Goal: Navigation & Orientation: Find specific page/section

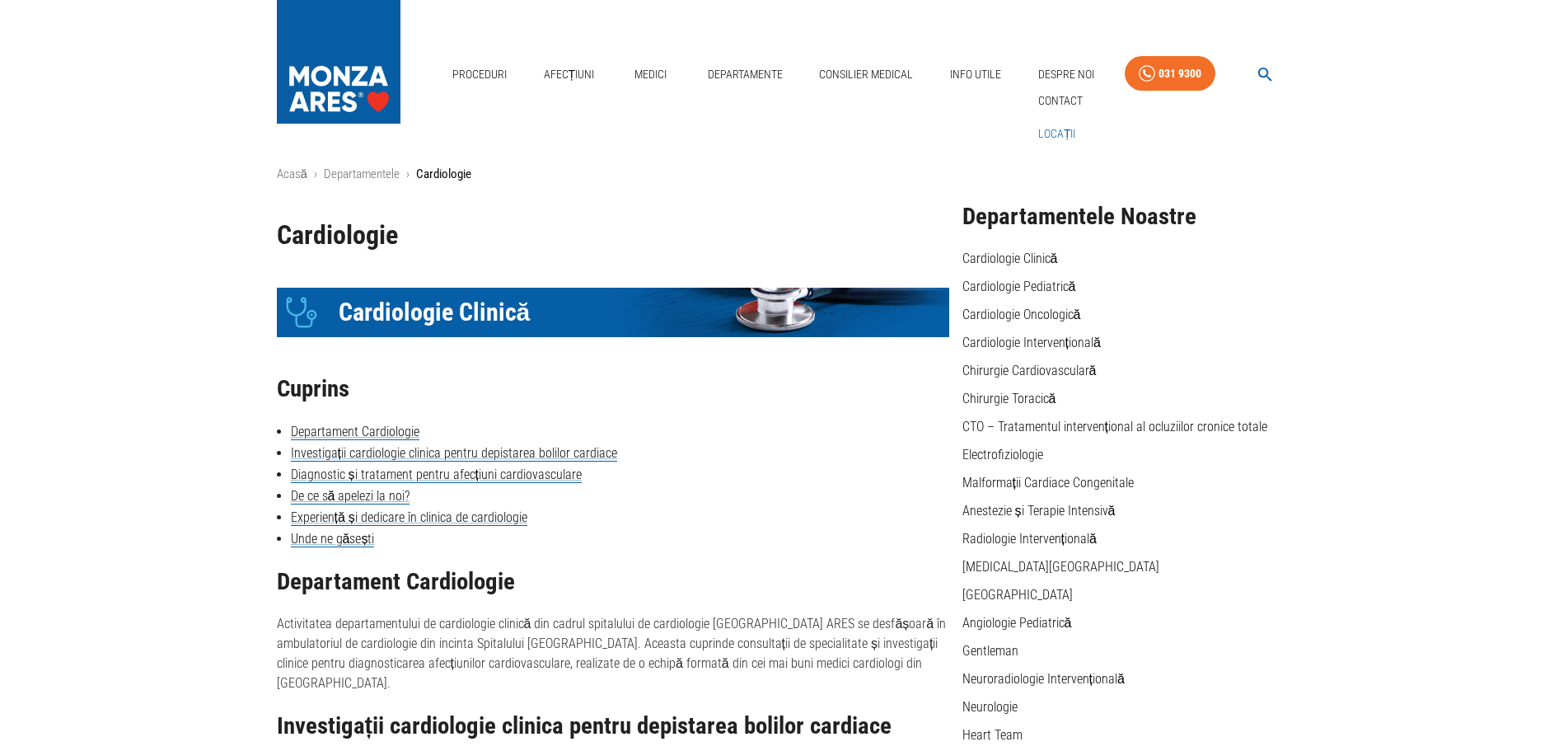
click at [1042, 136] on link "Locații" at bounding box center [1056, 134] width 45 height 27
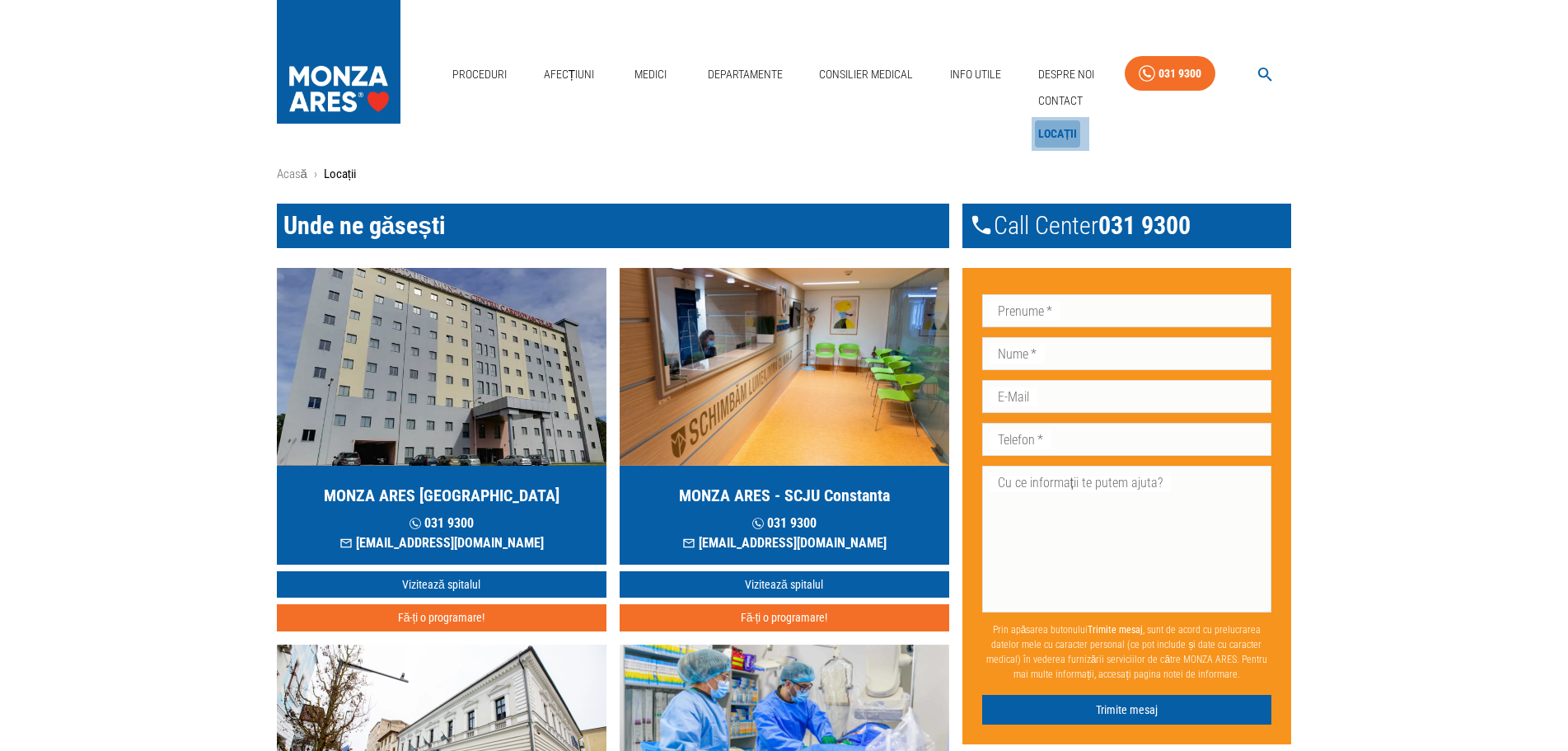
click at [1053, 131] on link "Locații" at bounding box center [1057, 134] width 46 height 27
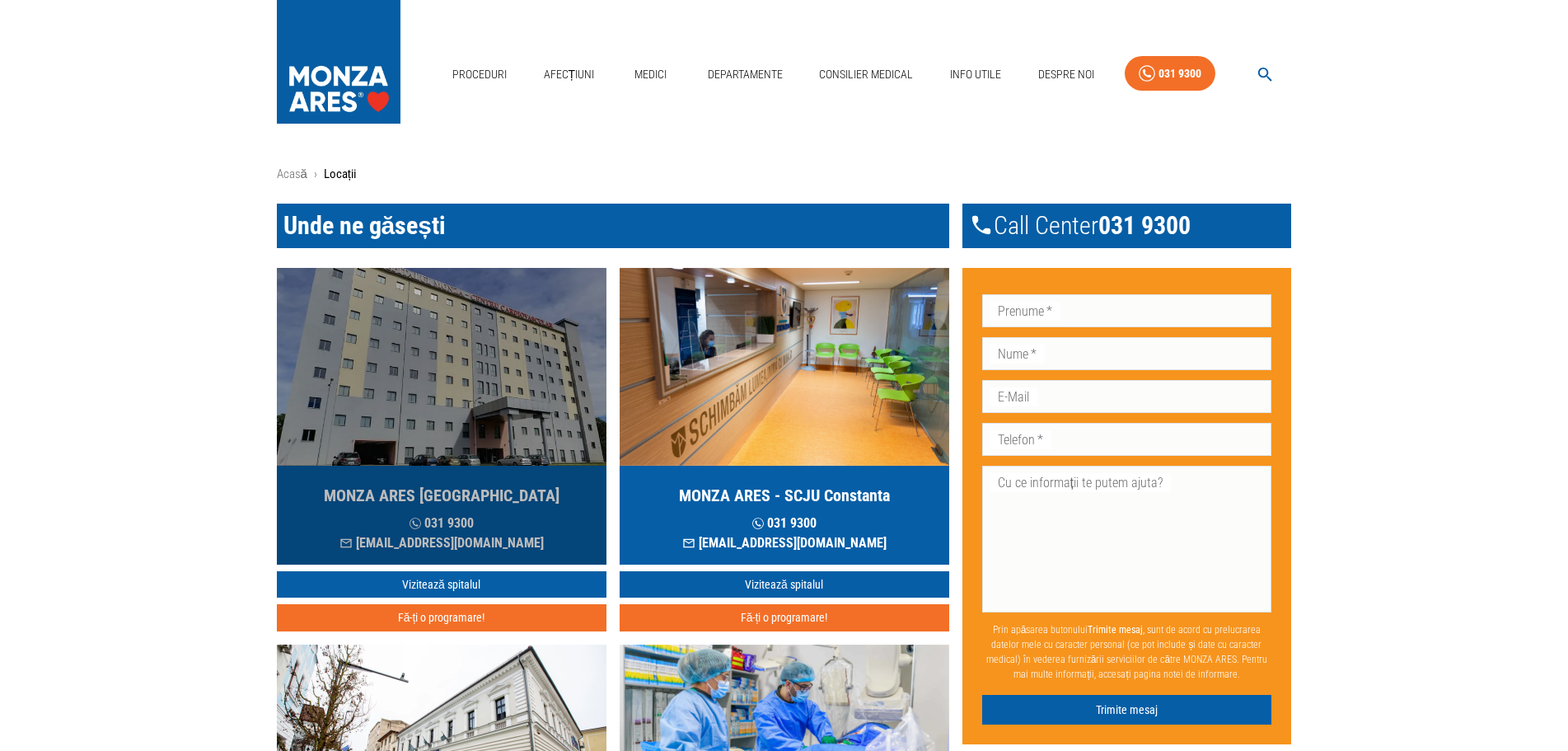
click at [482, 498] on h5 "MONZA ARES [GEOGRAPHIC_DATA]" at bounding box center [442, 495] width 236 height 23
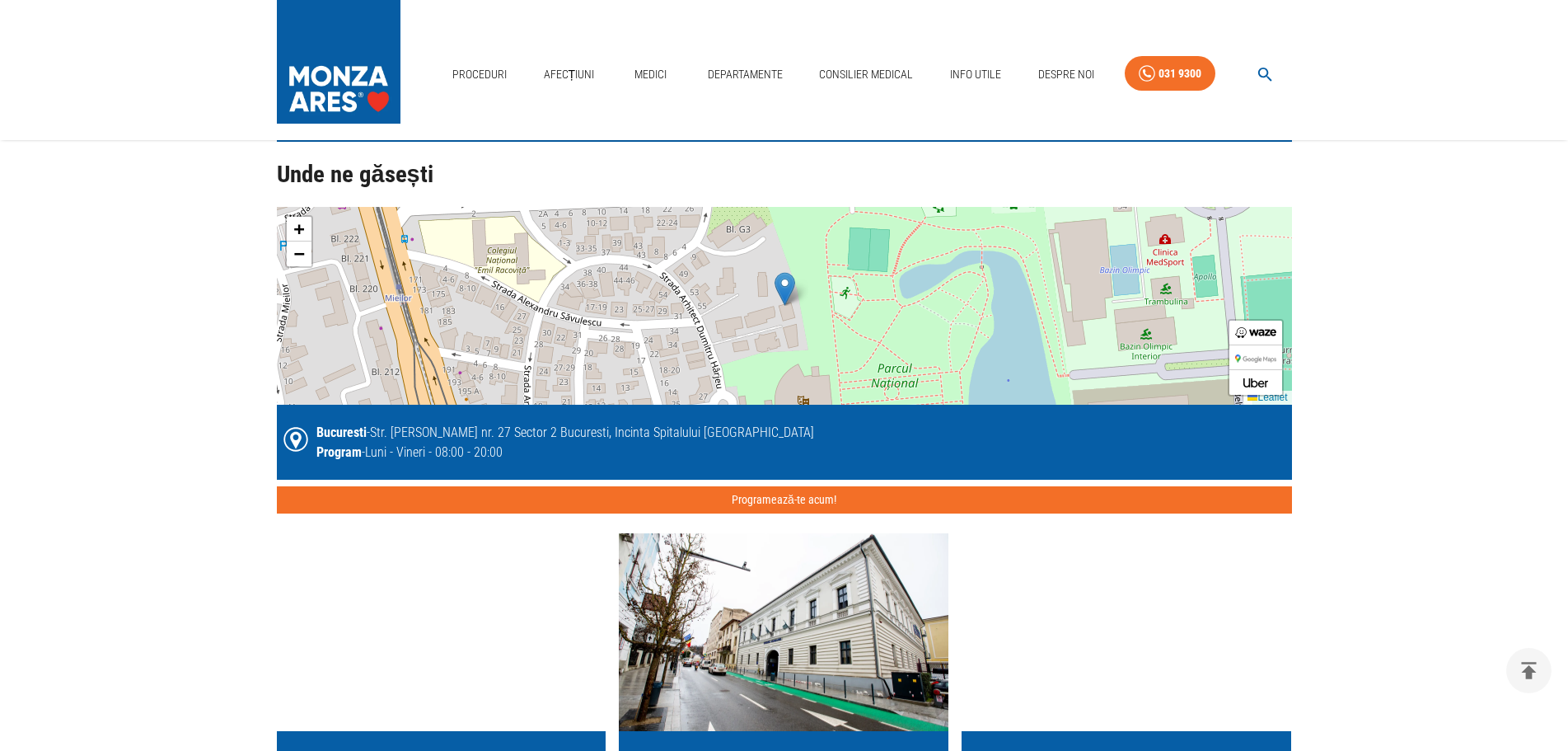
scroll to position [3781, 0]
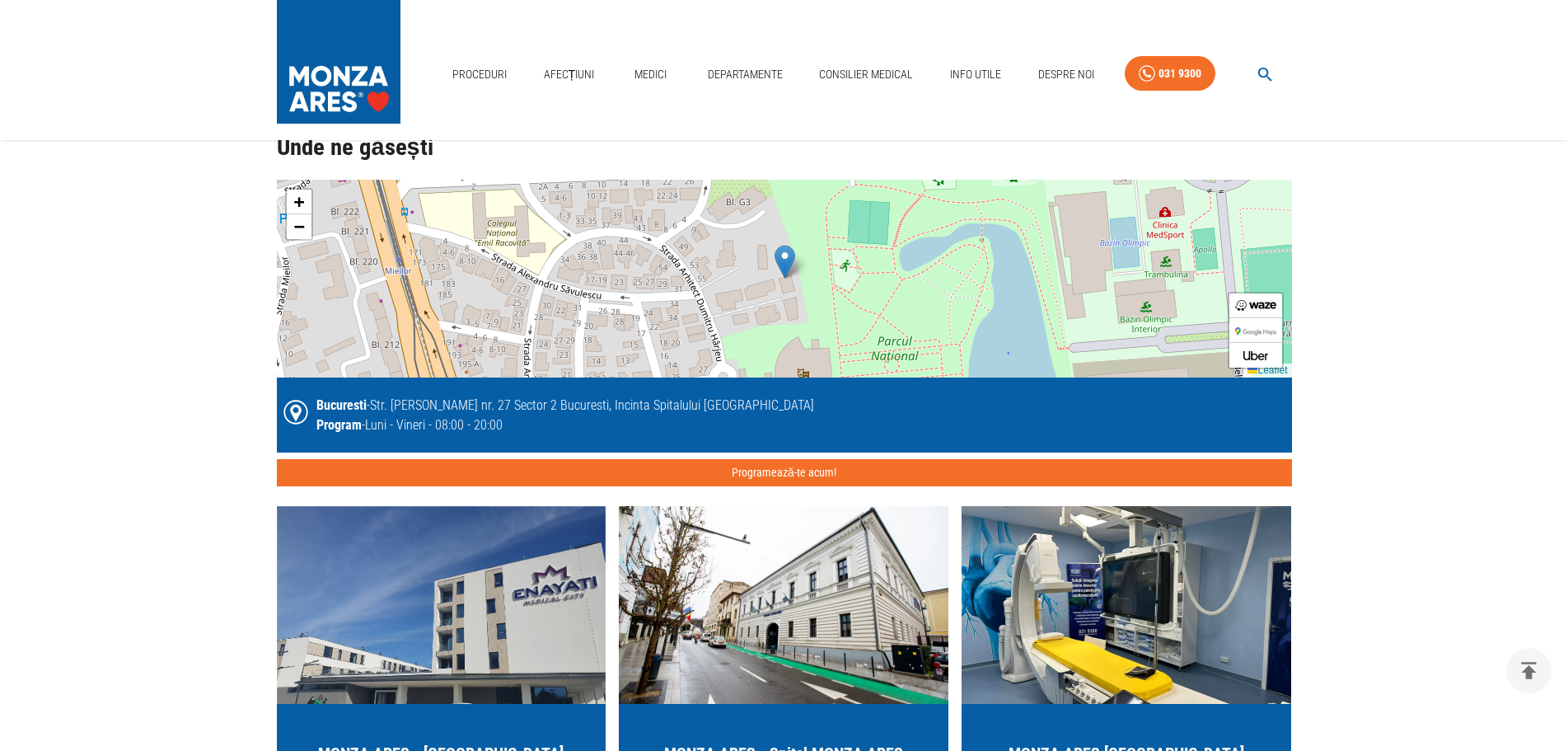
click at [790, 269] on img at bounding box center [784, 261] width 20 height 33
click at [786, 254] on img at bounding box center [784, 261] width 20 height 33
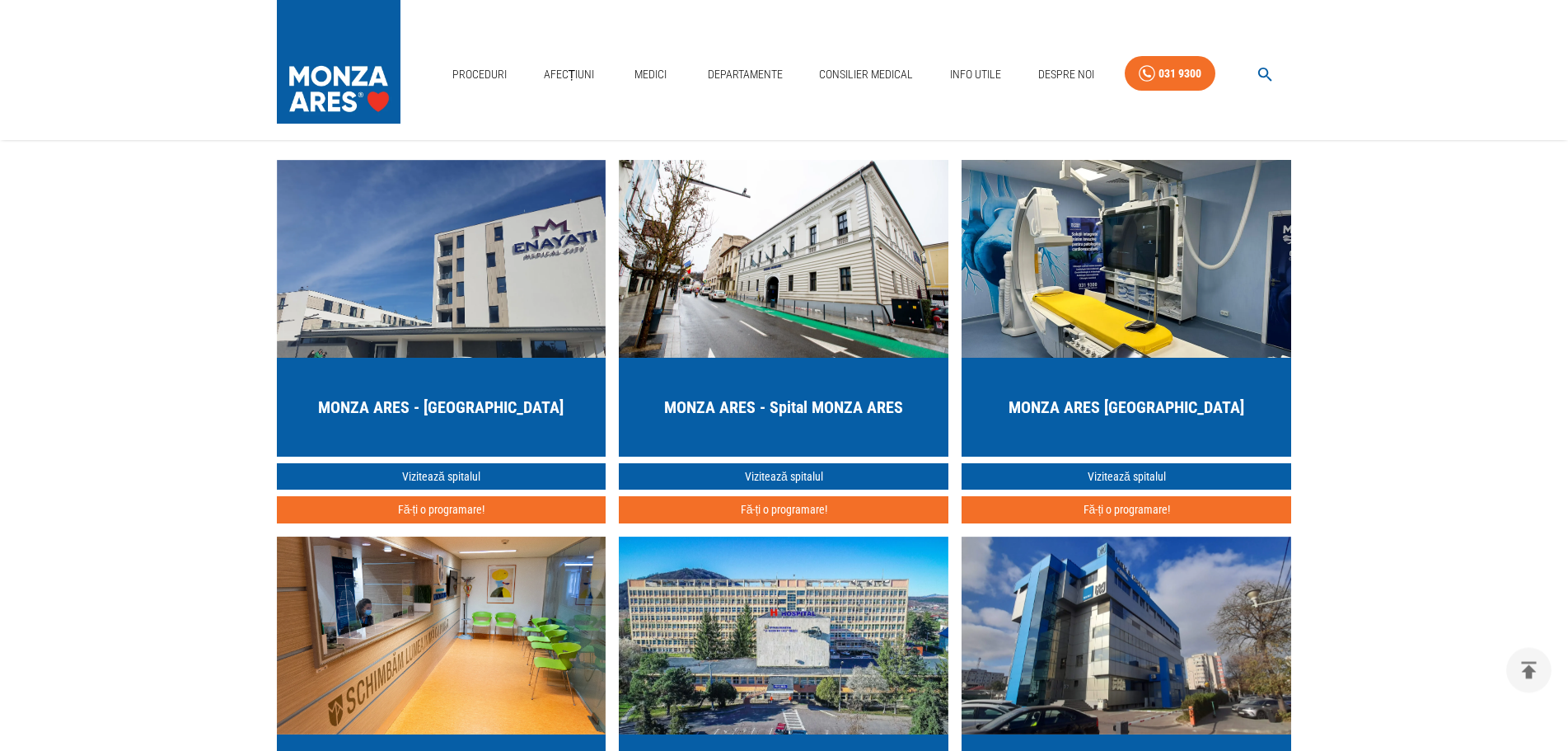
scroll to position [4034, 0]
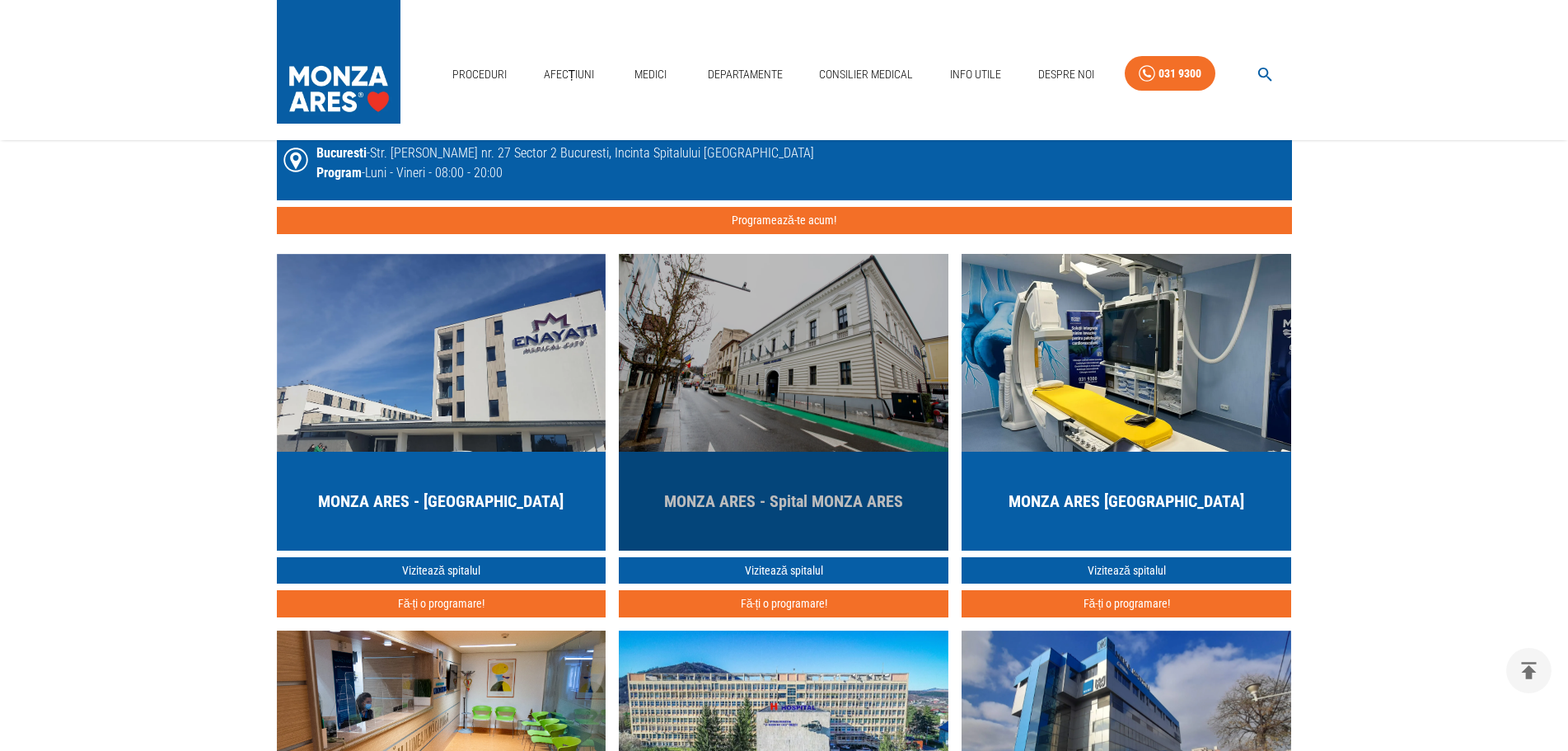
click at [820, 455] on div "MONZA ARES - Spital MONZA ARES" at bounding box center [784, 501] width 329 height 99
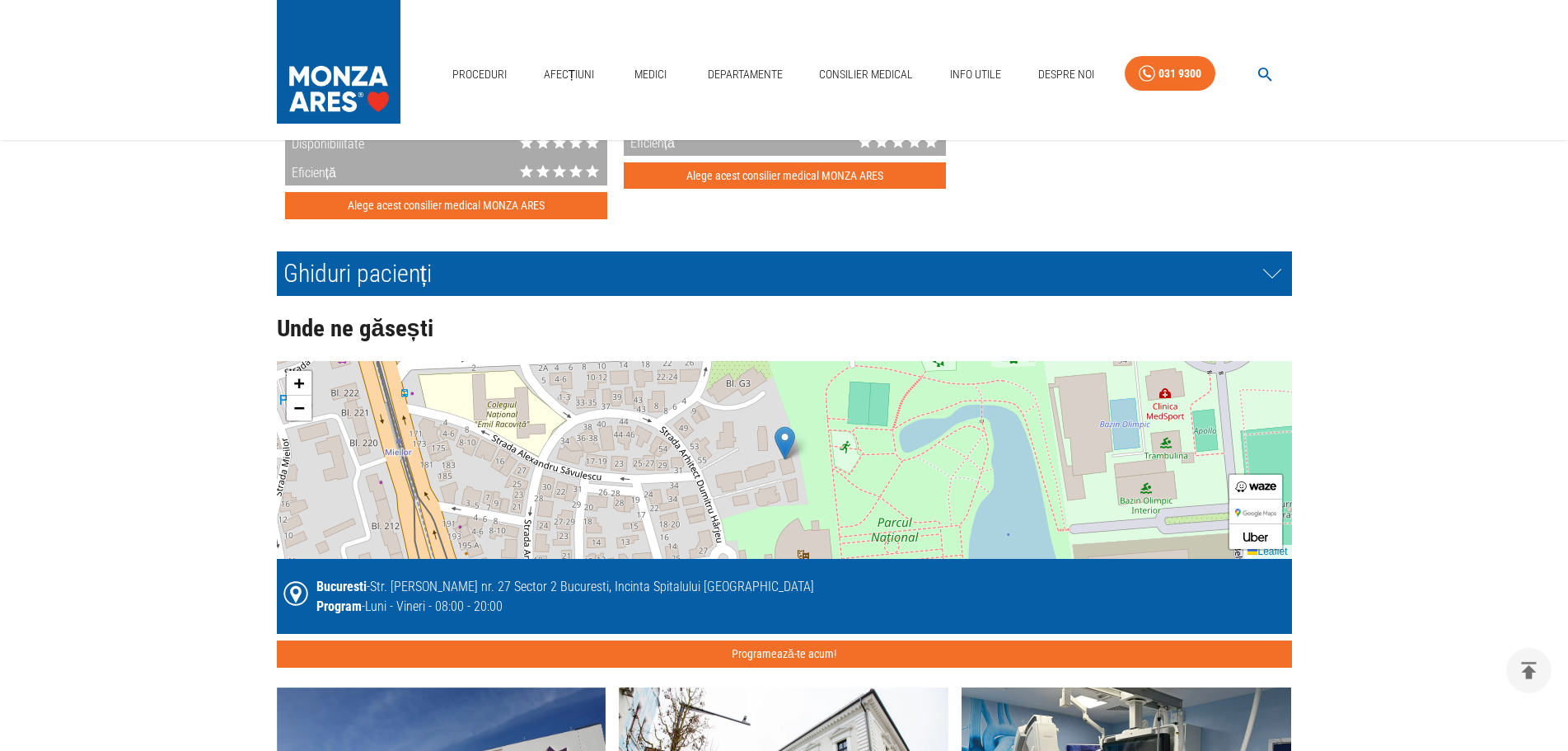
scroll to position [3614, 0]
